Goal: Entertainment & Leisure: Consume media (video, audio)

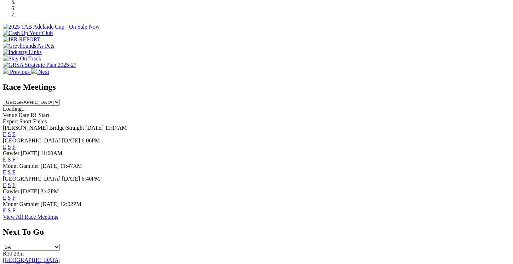
scroll to position [252, 0]
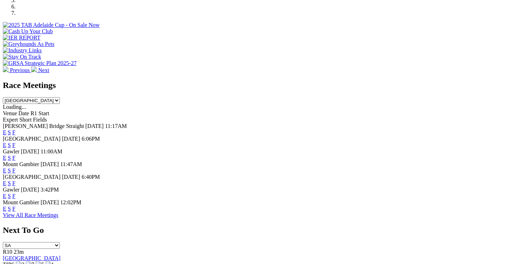
click at [6, 199] on link "E" at bounding box center [5, 196] width 4 height 6
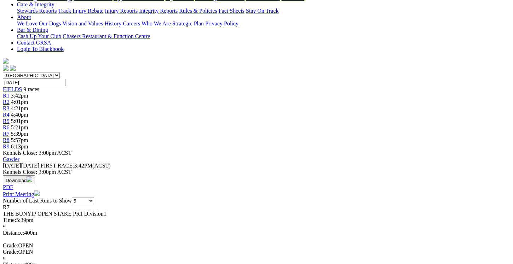
scroll to position [158, 0]
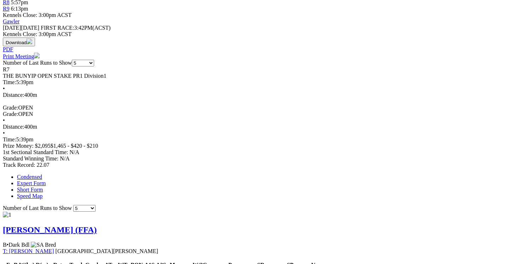
scroll to position [310, 0]
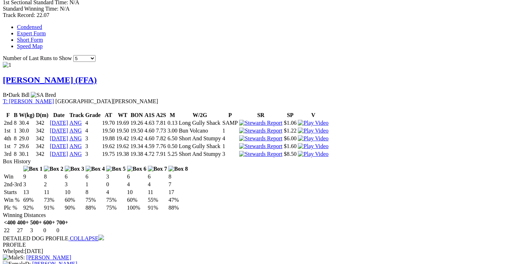
scroll to position [447, 0]
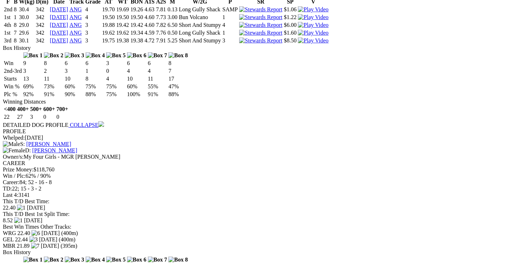
scroll to position [576, 0]
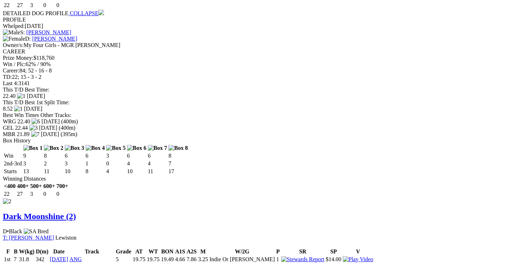
scroll to position [692, 0]
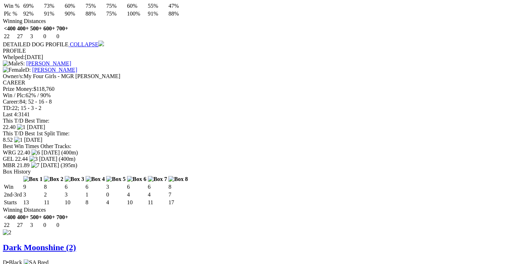
scroll to position [639, 0]
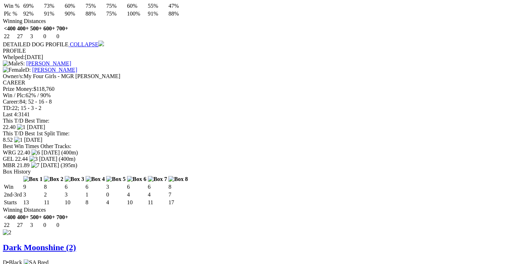
scroll to position [640, 0]
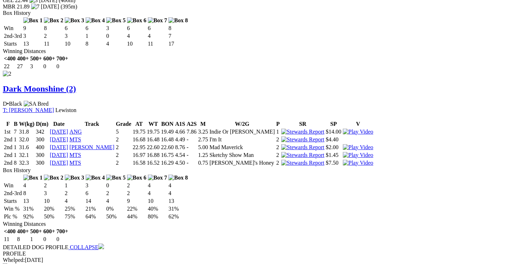
scroll to position [799, 0]
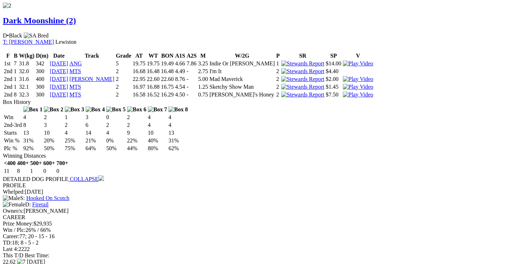
scroll to position [893, 0]
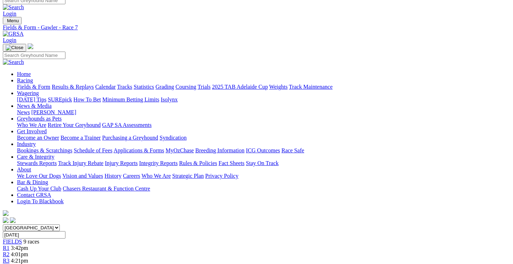
scroll to position [0, 0]
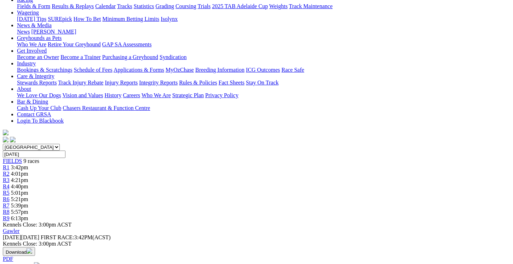
scroll to position [140, 0]
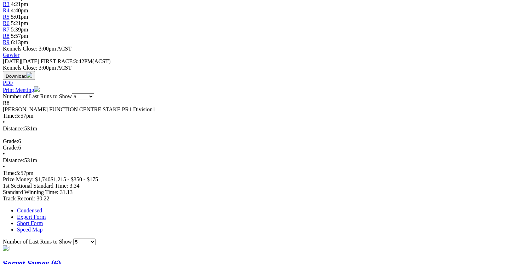
scroll to position [292, 0]
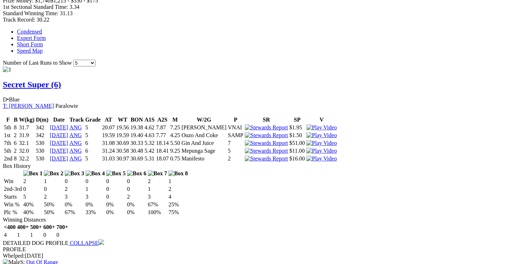
scroll to position [442, 0]
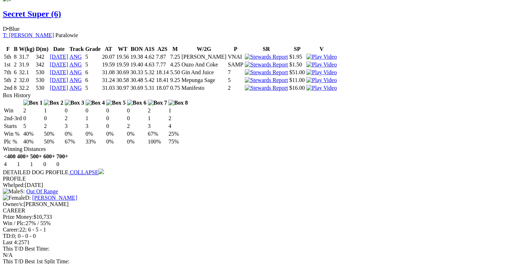
scroll to position [514, 0]
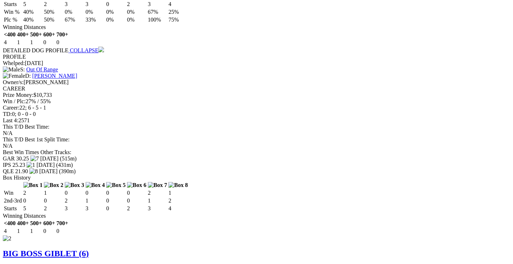
scroll to position [634, 0]
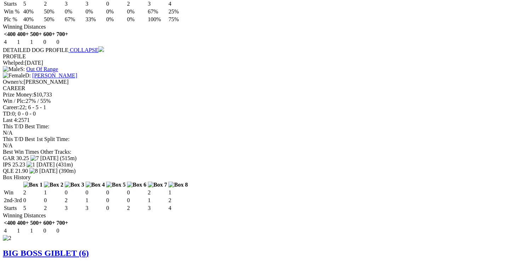
scroll to position [797, 0]
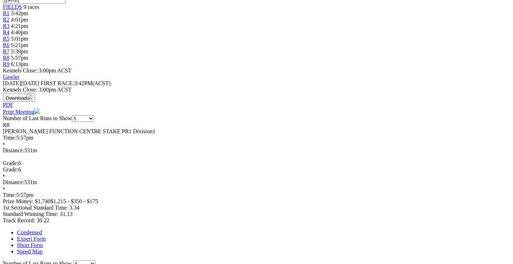
scroll to position [0, 0]
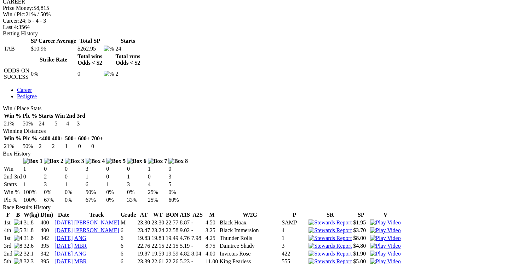
scroll to position [327, 0]
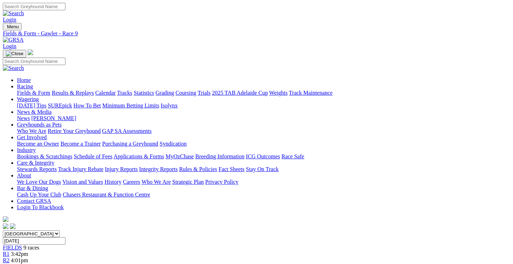
scroll to position [133, 0]
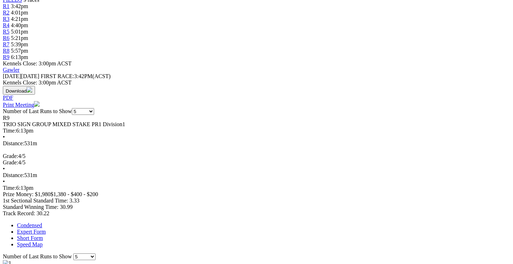
scroll to position [259, 0]
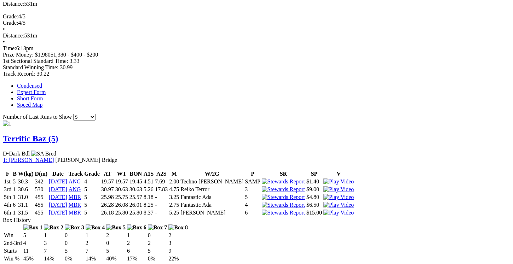
scroll to position [389, 0]
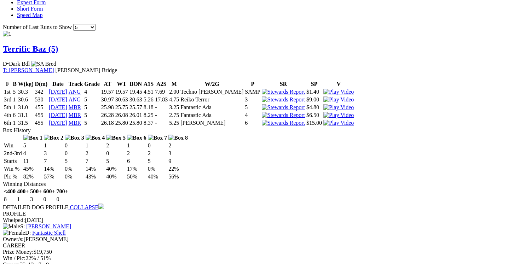
scroll to position [488, 0]
